Goal: Task Accomplishment & Management: Use online tool/utility

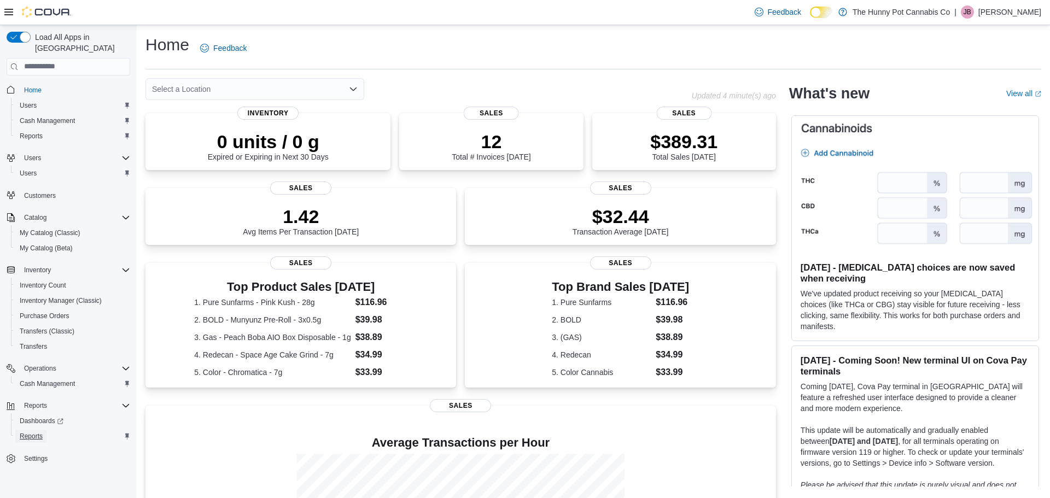
click at [37, 432] on span "Reports" at bounding box center [31, 436] width 23 height 9
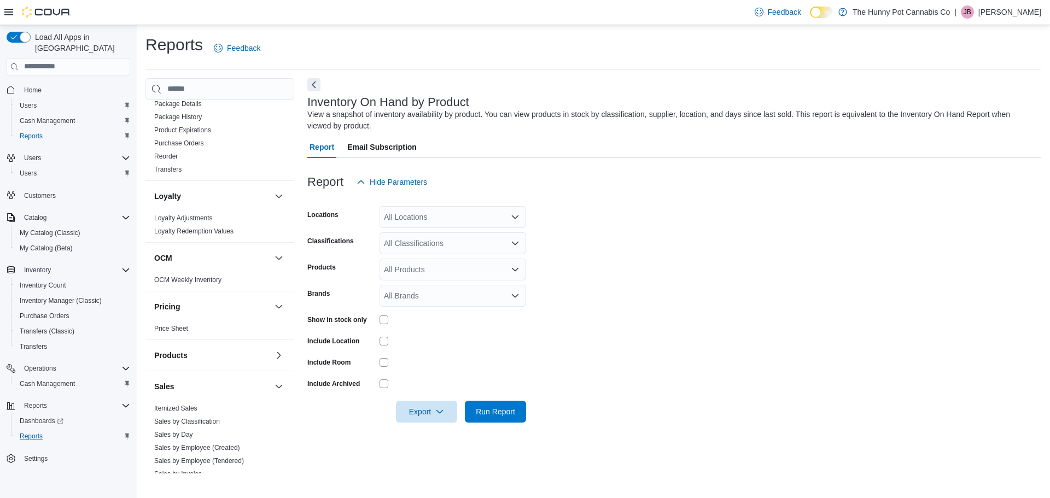
scroll to position [299, 0]
click at [207, 421] on link "Sales by Classification" at bounding box center [187, 421] width 66 height 8
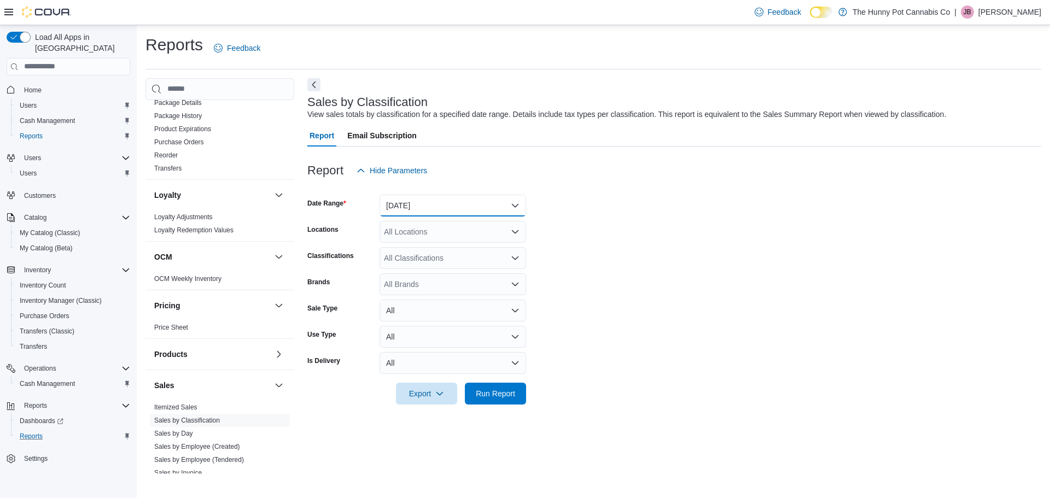
click at [480, 209] on button "[DATE]" at bounding box center [453, 206] width 147 height 22
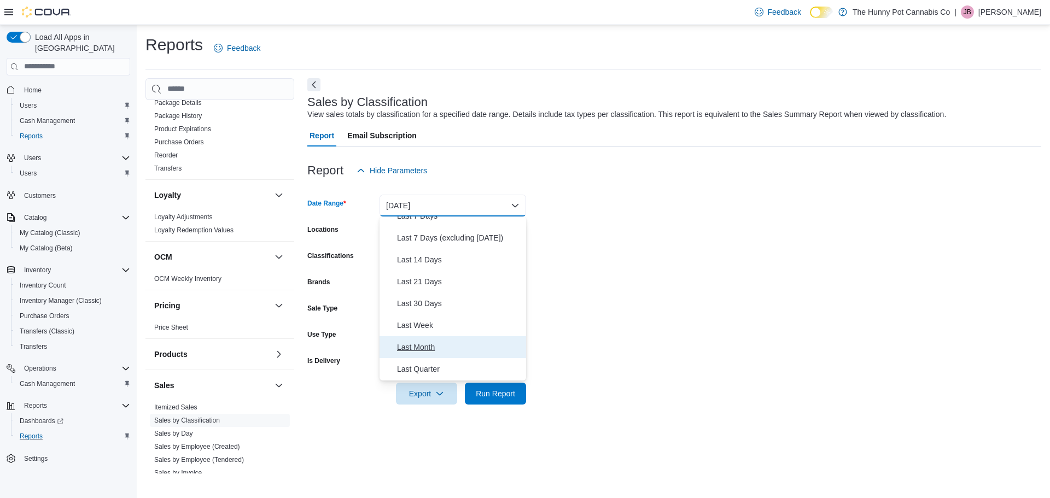
click at [425, 349] on span "Last Month" at bounding box center [459, 347] width 125 height 13
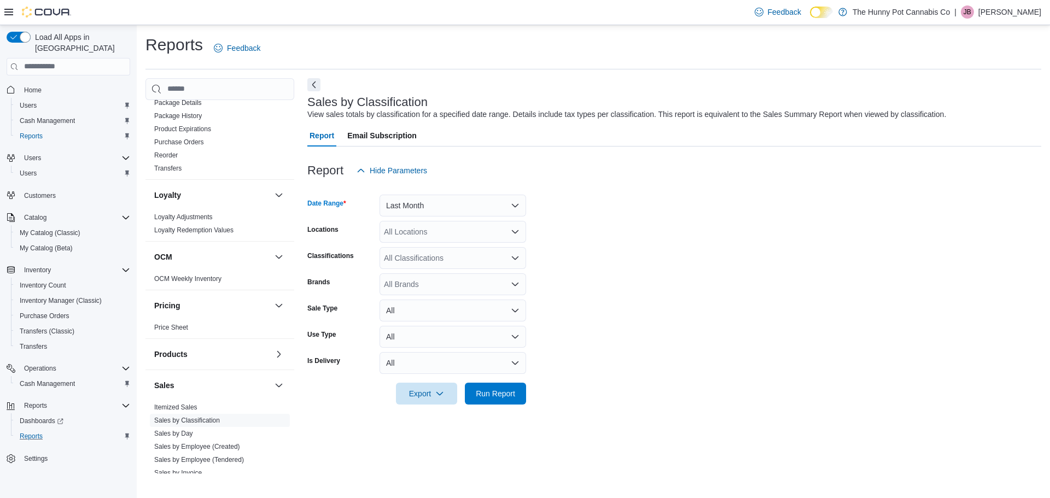
click at [471, 234] on div "All Locations" at bounding box center [453, 232] width 147 height 22
type input "***"
click at [473, 252] on span "980 Burnhamthorpe Rd E" at bounding box center [446, 250] width 87 height 11
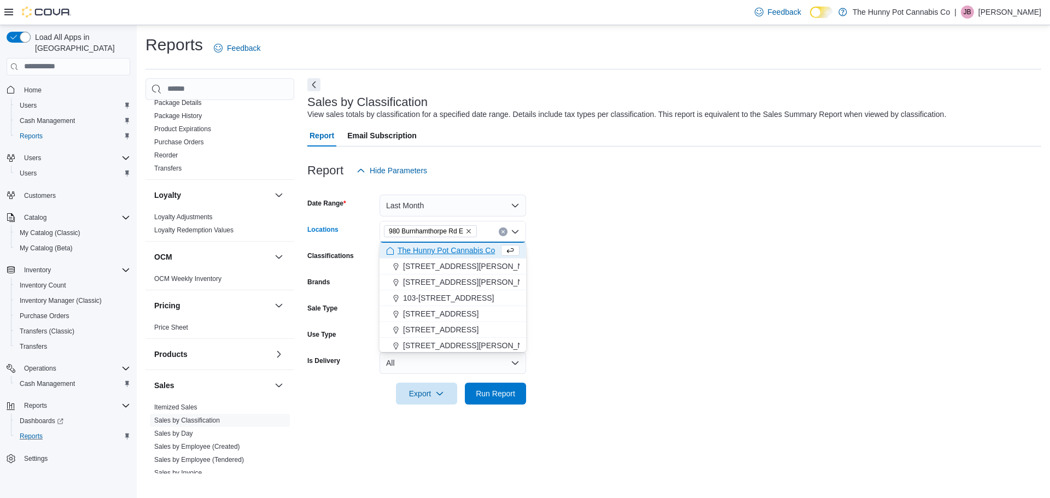
click at [581, 315] on form "Date Range Last Month Locations [STREET_ADDRESS] E Combo box. Selected. [STREET…" at bounding box center [674, 293] width 734 height 223
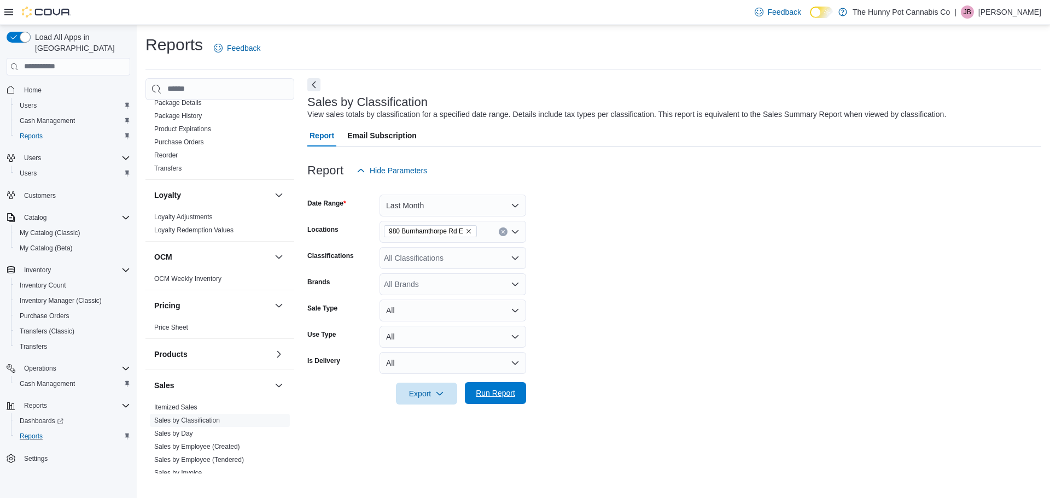
click at [509, 393] on span "Run Report" at bounding box center [495, 393] width 39 height 11
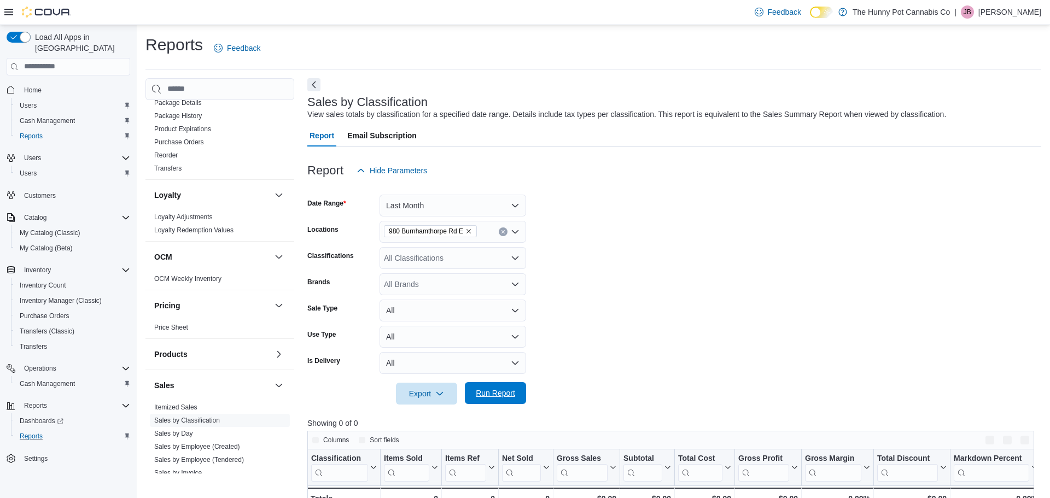
click at [509, 393] on span "Run Report" at bounding box center [495, 393] width 39 height 11
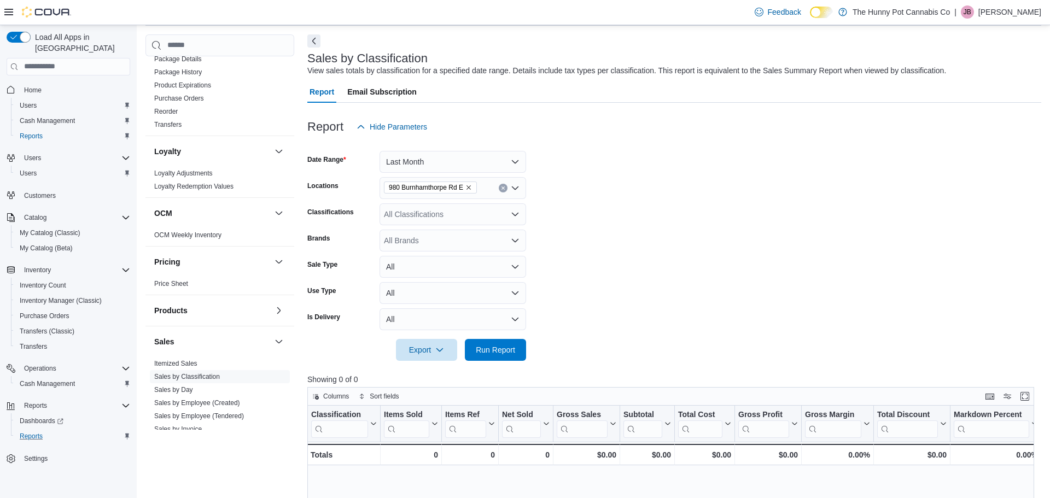
scroll to position [43, 0]
click at [1023, 19] on div "Feedback Dark Mode The Hunny Pot Cannabis Co | [PERSON_NAME]" at bounding box center [895, 12] width 291 height 22
click at [1019, 10] on p "[PERSON_NAME]" at bounding box center [1009, 11] width 63 height 13
click at [981, 107] on span "Sign Out" at bounding box center [971, 106] width 30 height 11
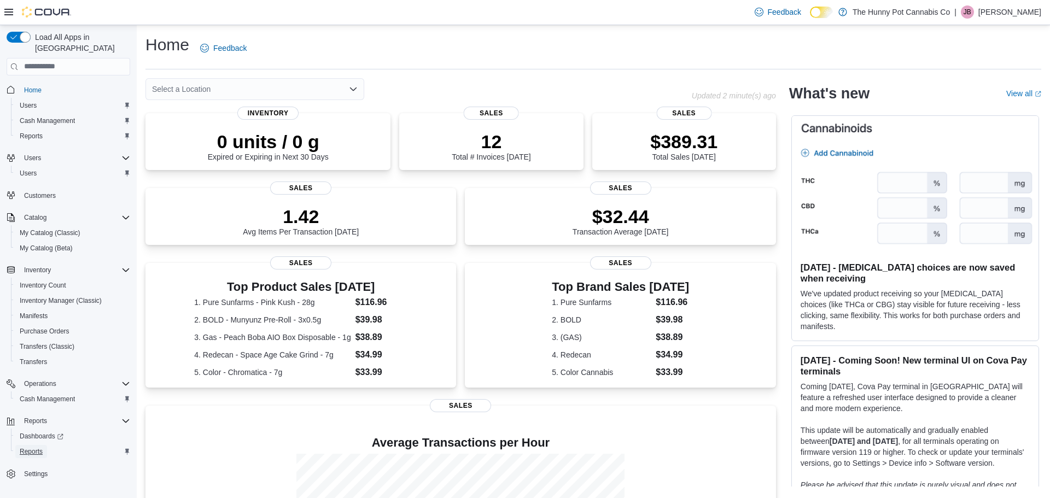
click at [34, 447] on span "Reports" at bounding box center [31, 451] width 23 height 9
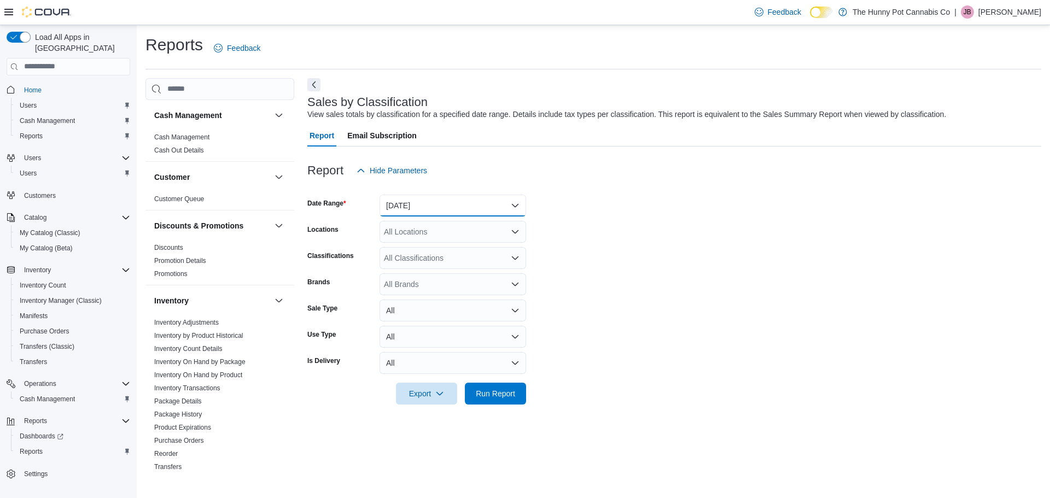
click at [475, 196] on button "[DATE]" at bounding box center [453, 206] width 147 height 22
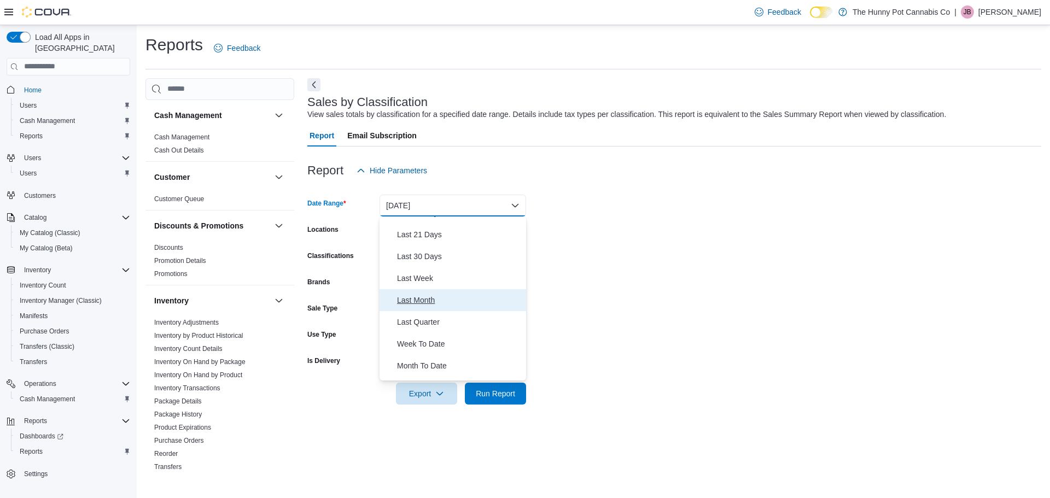
click at [422, 300] on span "Last Month" at bounding box center [459, 300] width 125 height 13
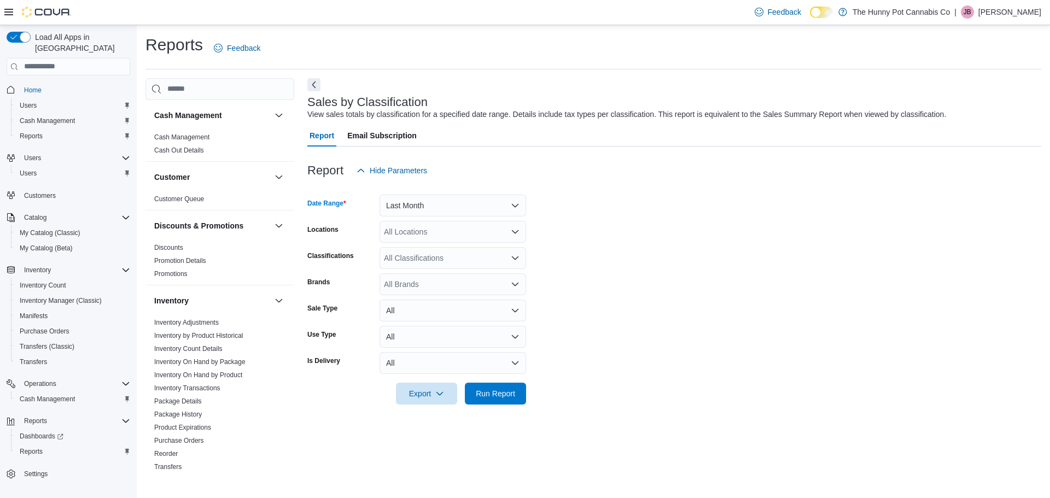
click at [436, 234] on div "All Locations" at bounding box center [453, 232] width 147 height 22
type input "***"
click at [447, 250] on span "980 Burnhamthorpe Rd E" at bounding box center [446, 250] width 87 height 11
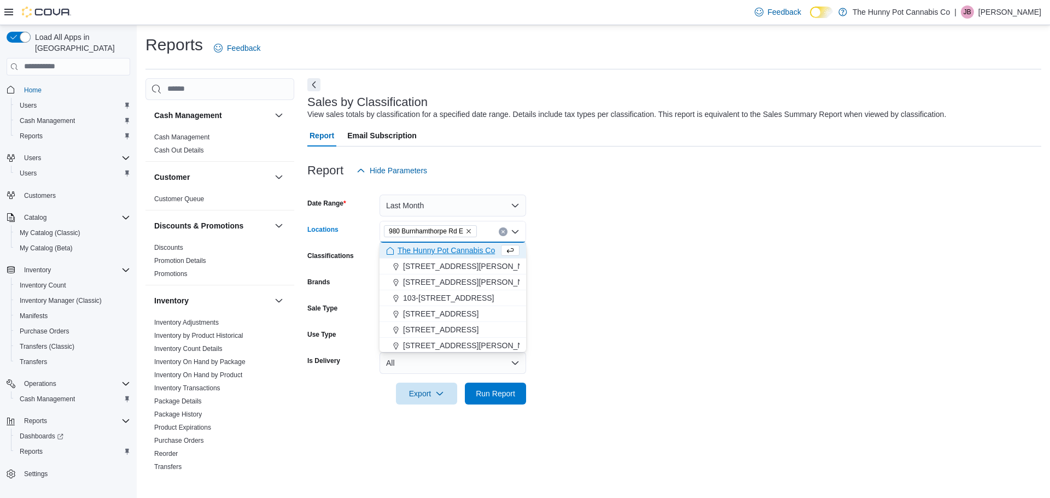
click at [561, 384] on form "Date Range Last Month Locations [STREET_ADDRESS] E Combo box. Selected. [STREET…" at bounding box center [674, 293] width 734 height 223
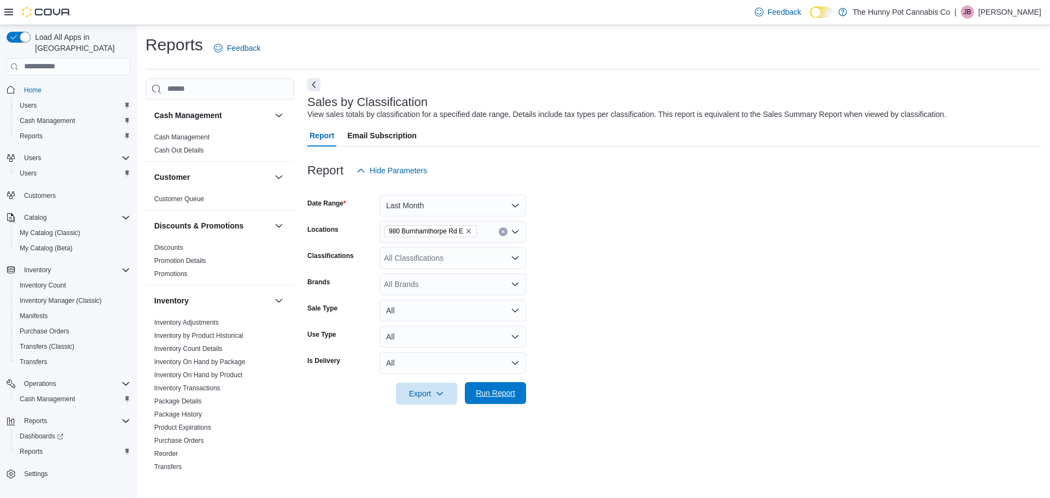
click at [506, 391] on span "Run Report" at bounding box center [495, 393] width 39 height 11
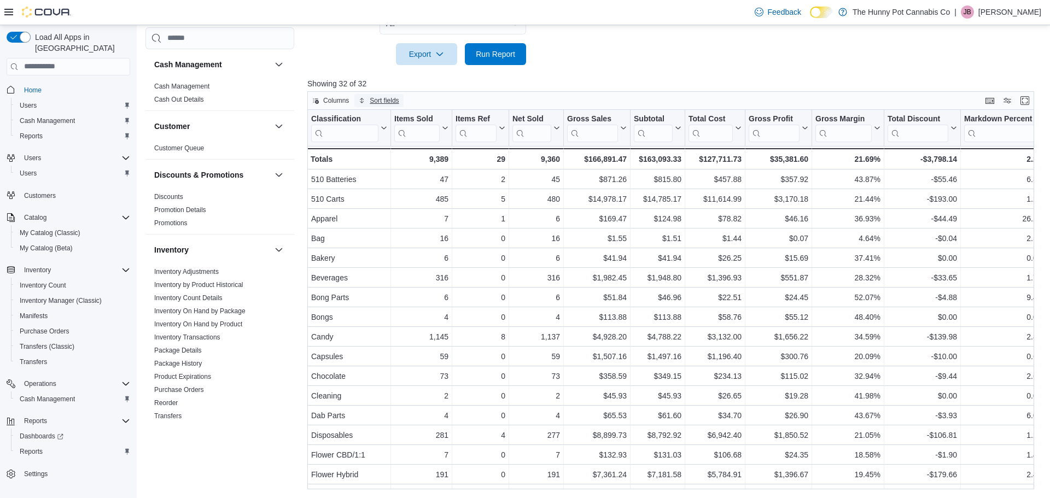
click at [390, 104] on span "Sort fields" at bounding box center [384, 100] width 29 height 9
